Goal: Task Accomplishment & Management: Manage account settings

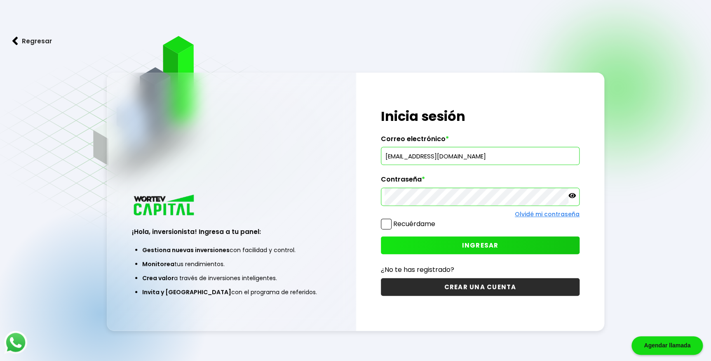
click at [451, 251] on button "INGRESAR" at bounding box center [480, 245] width 199 height 18
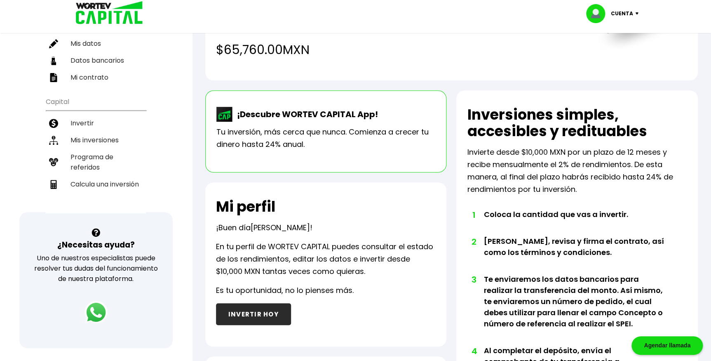
scroll to position [112, 0]
click at [80, 114] on li "Invertir" at bounding box center [96, 122] width 100 height 17
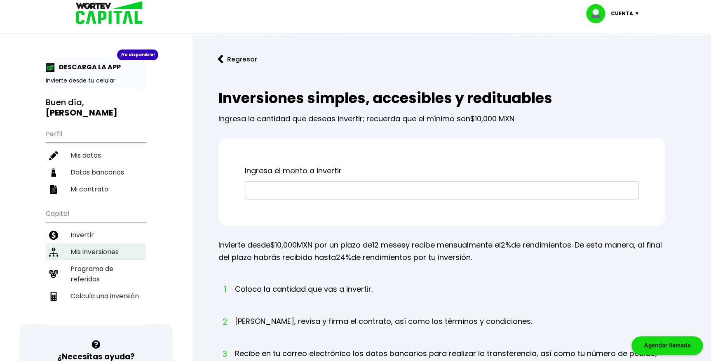
click at [86, 243] on li "Mis inversiones" at bounding box center [96, 251] width 100 height 17
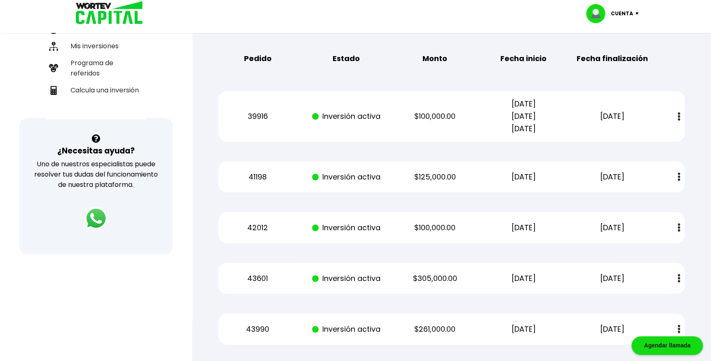
scroll to position [187, 0]
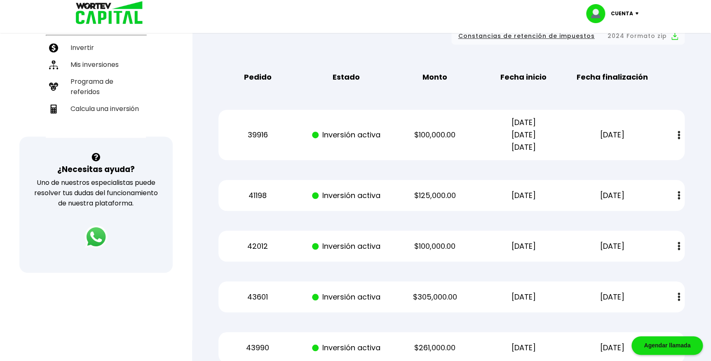
click at [507, 139] on p "[DATE] [DATE] [DATE]" at bounding box center [523, 134] width 75 height 37
drag, startPoint x: 507, startPoint y: 139, endPoint x: 491, endPoint y: 163, distance: 28.7
click at [491, 163] on div "Mis inversiones Como inversionista activo de WORTEV CAPITAL, apoyas el crecimie…" at bounding box center [451, 209] width 493 height 639
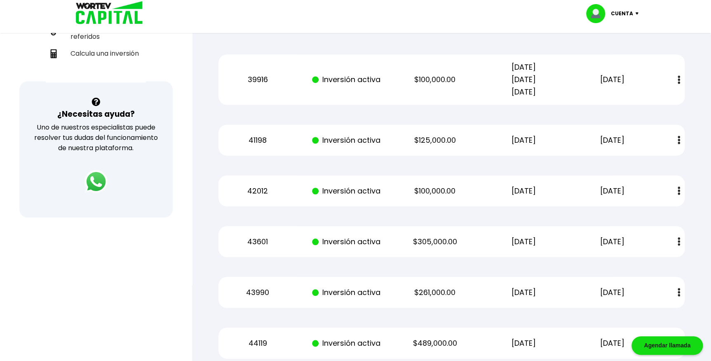
scroll to position [55, 0]
